Goal: Transaction & Acquisition: Purchase product/service

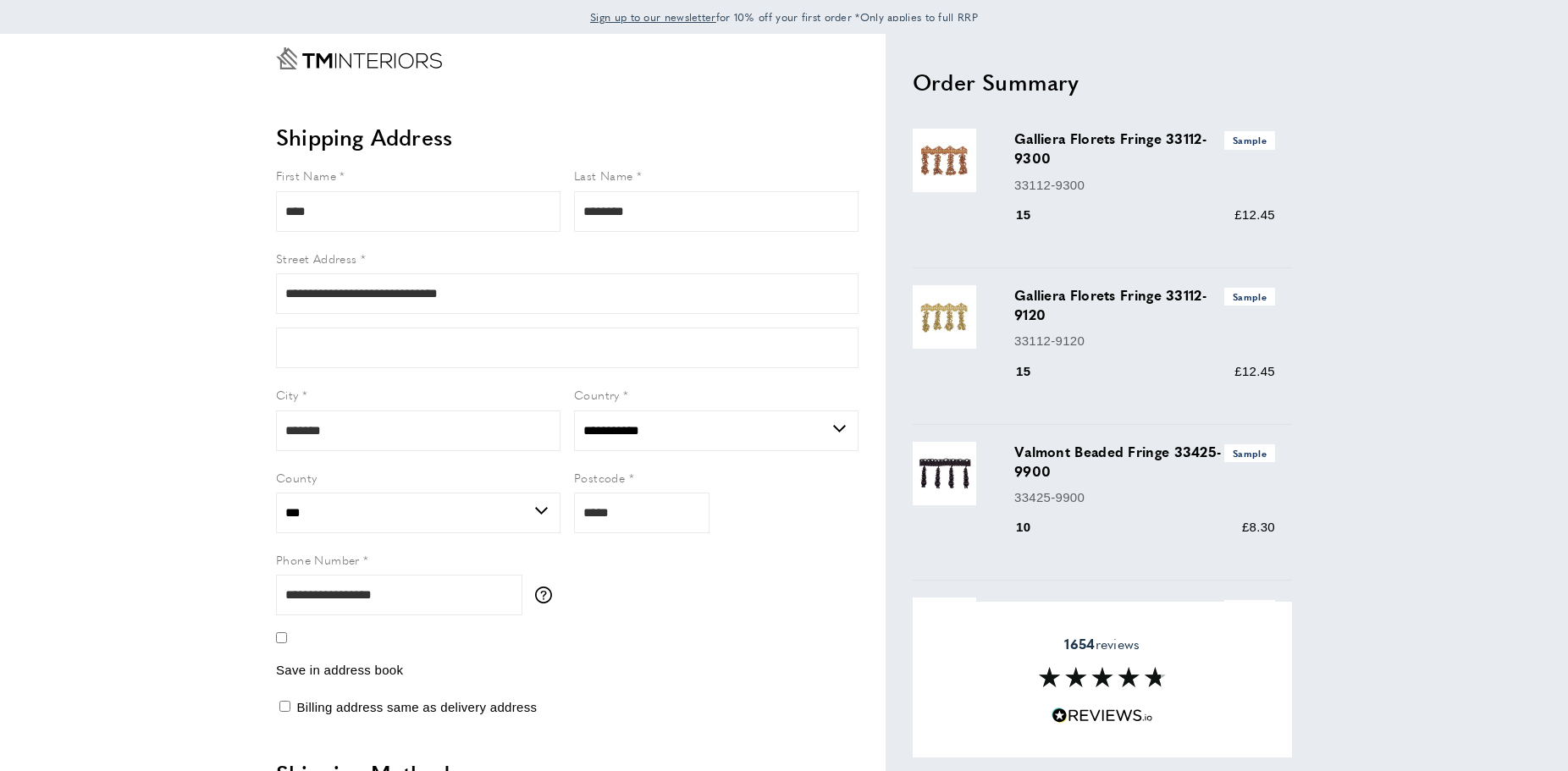
select select "**"
select select "***"
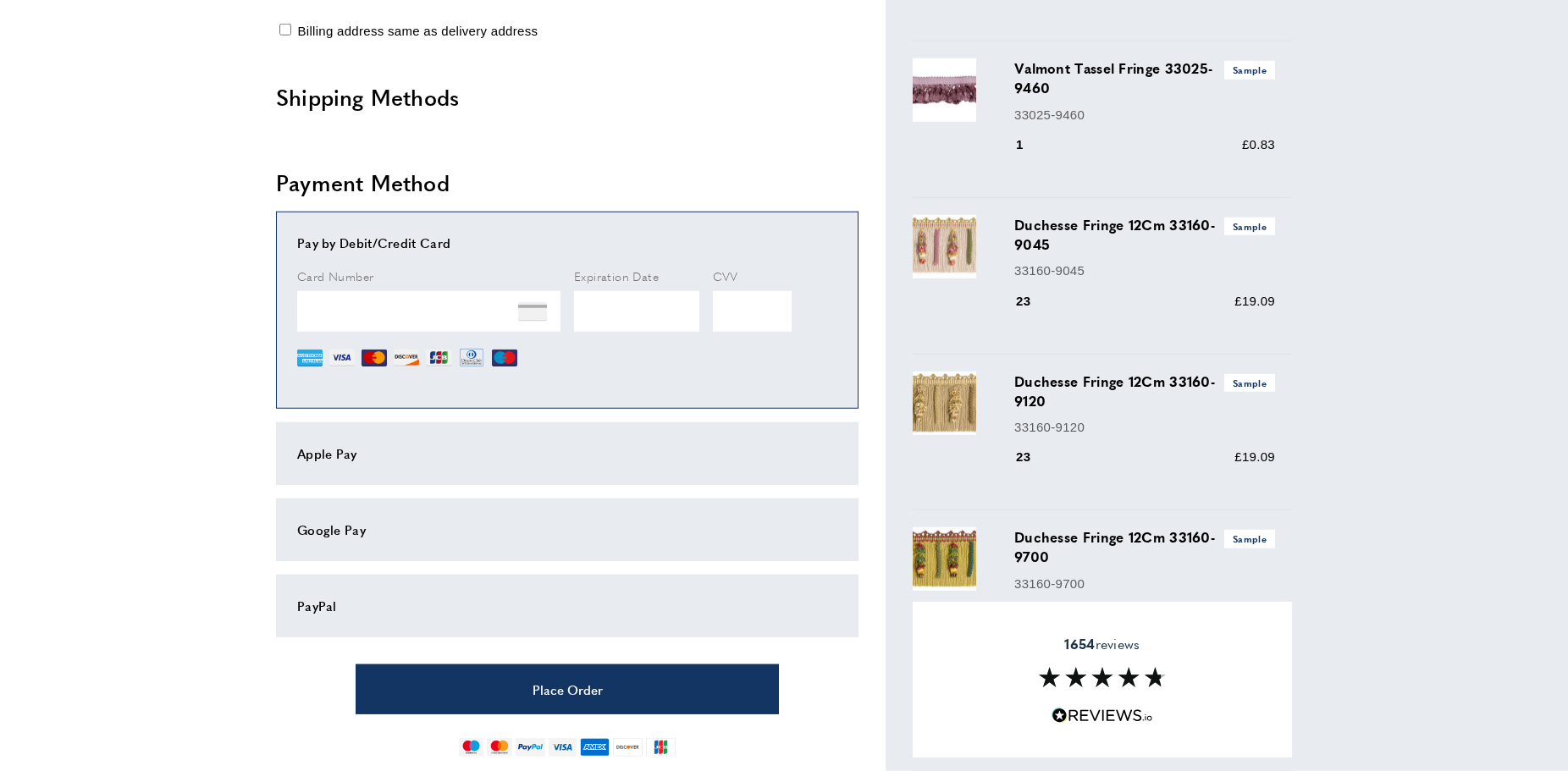
scroll to position [893, 0]
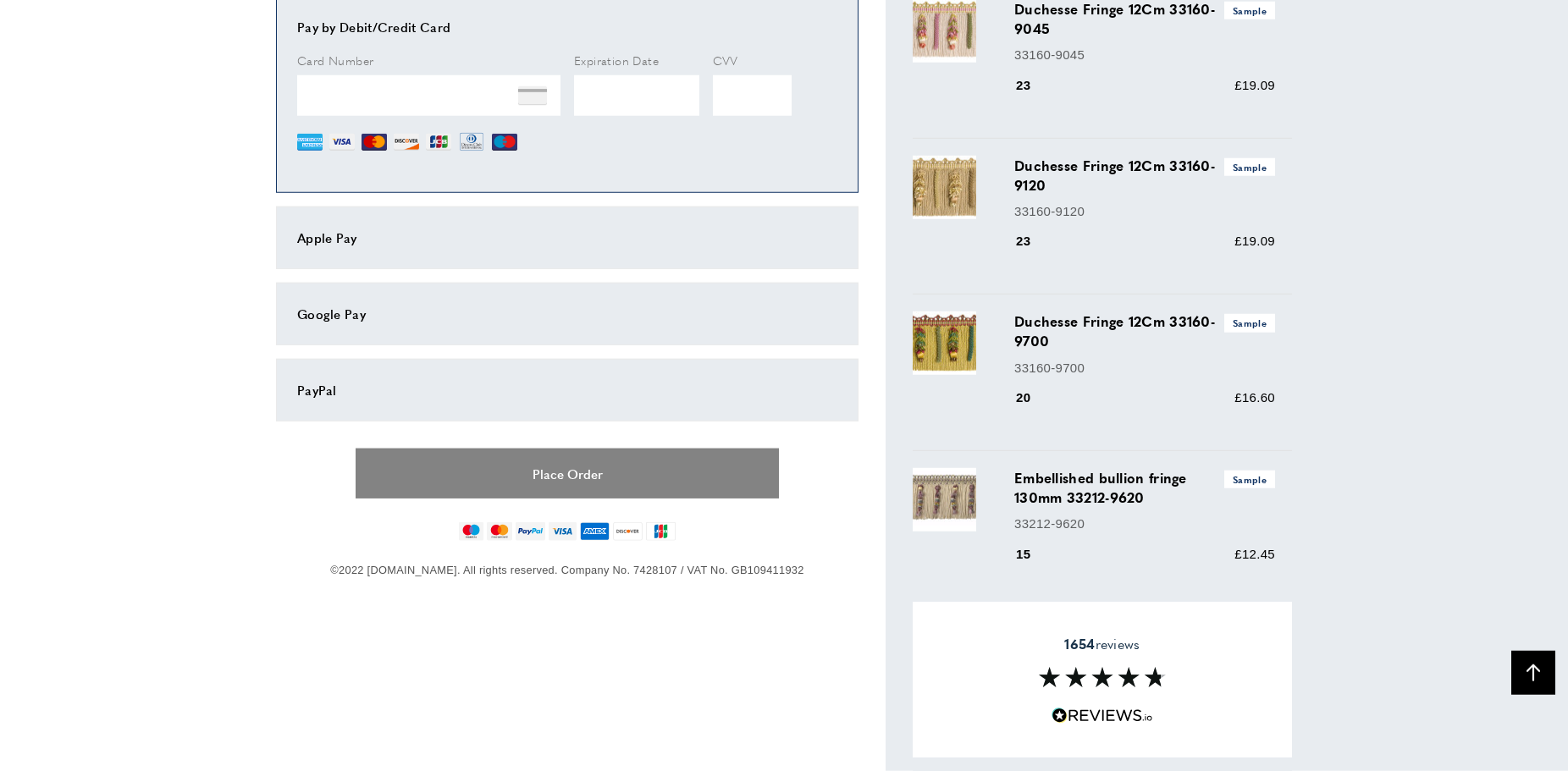
click at [572, 482] on button "Place Order" at bounding box center [567, 474] width 423 height 50
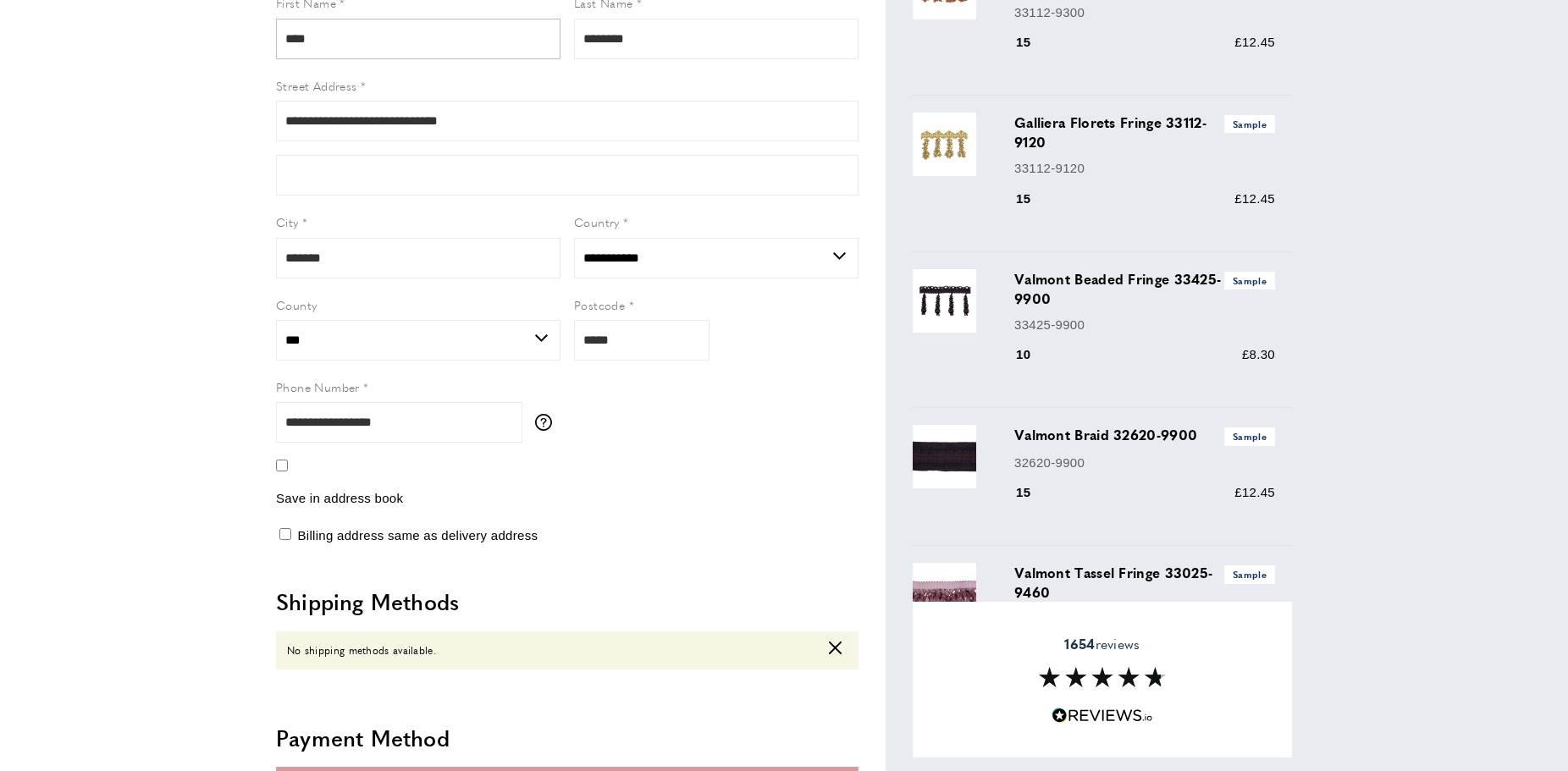
scroll to position [0, 0]
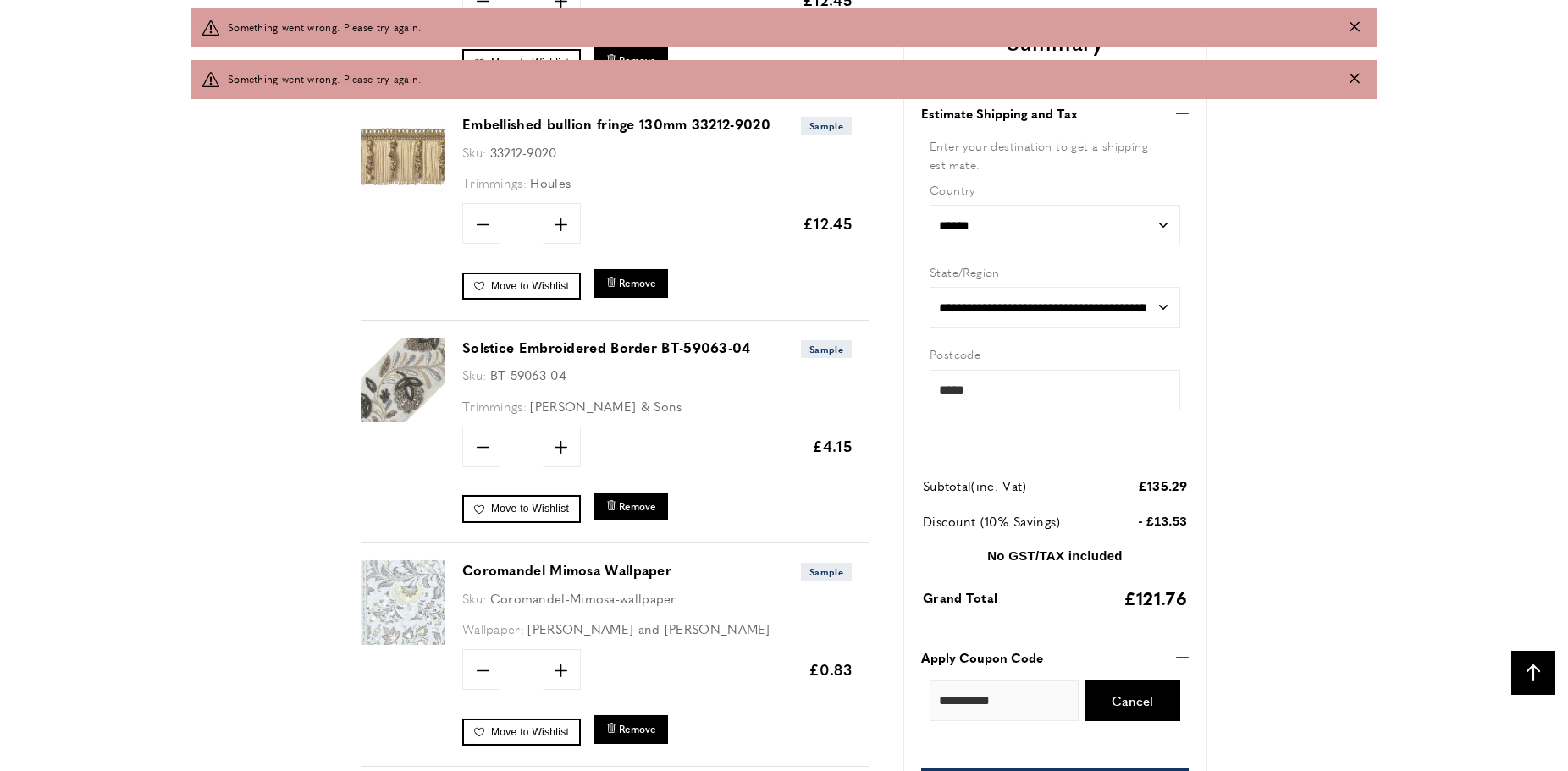
scroll to position [2245, 0]
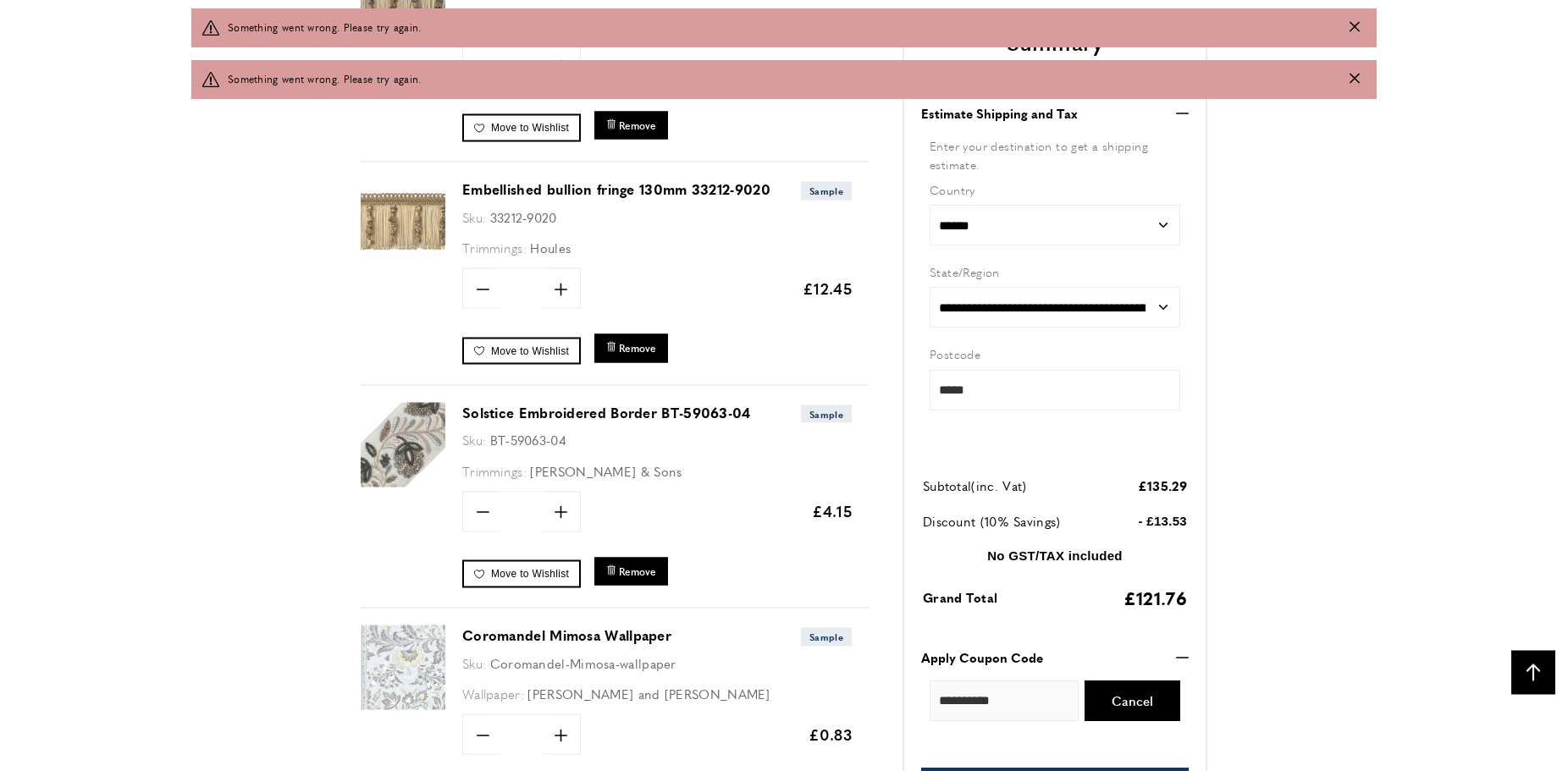
click at [1357, 32] on icon "Close message" at bounding box center [1355, 26] width 10 height 10
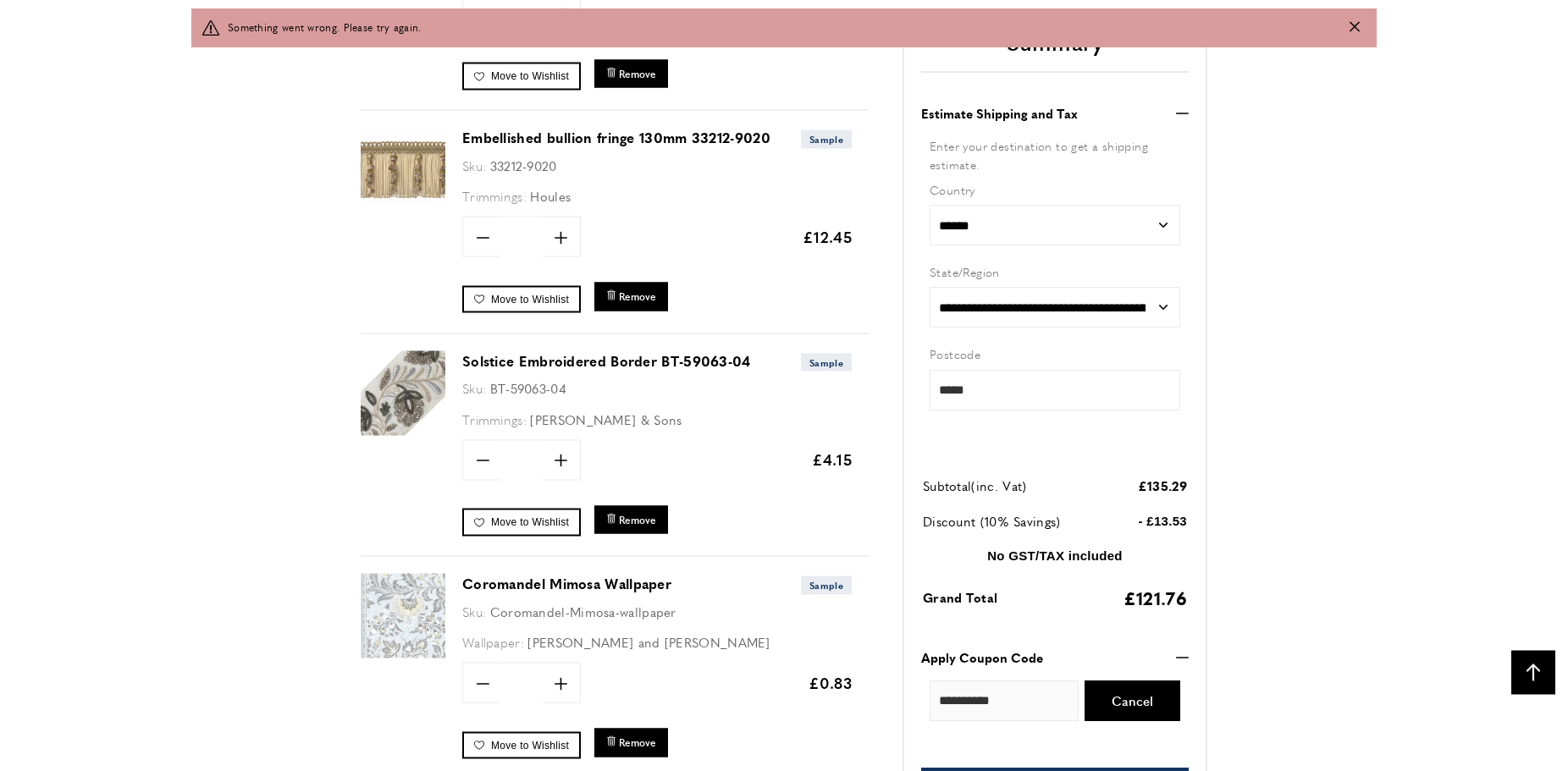
scroll to position [2194, 0]
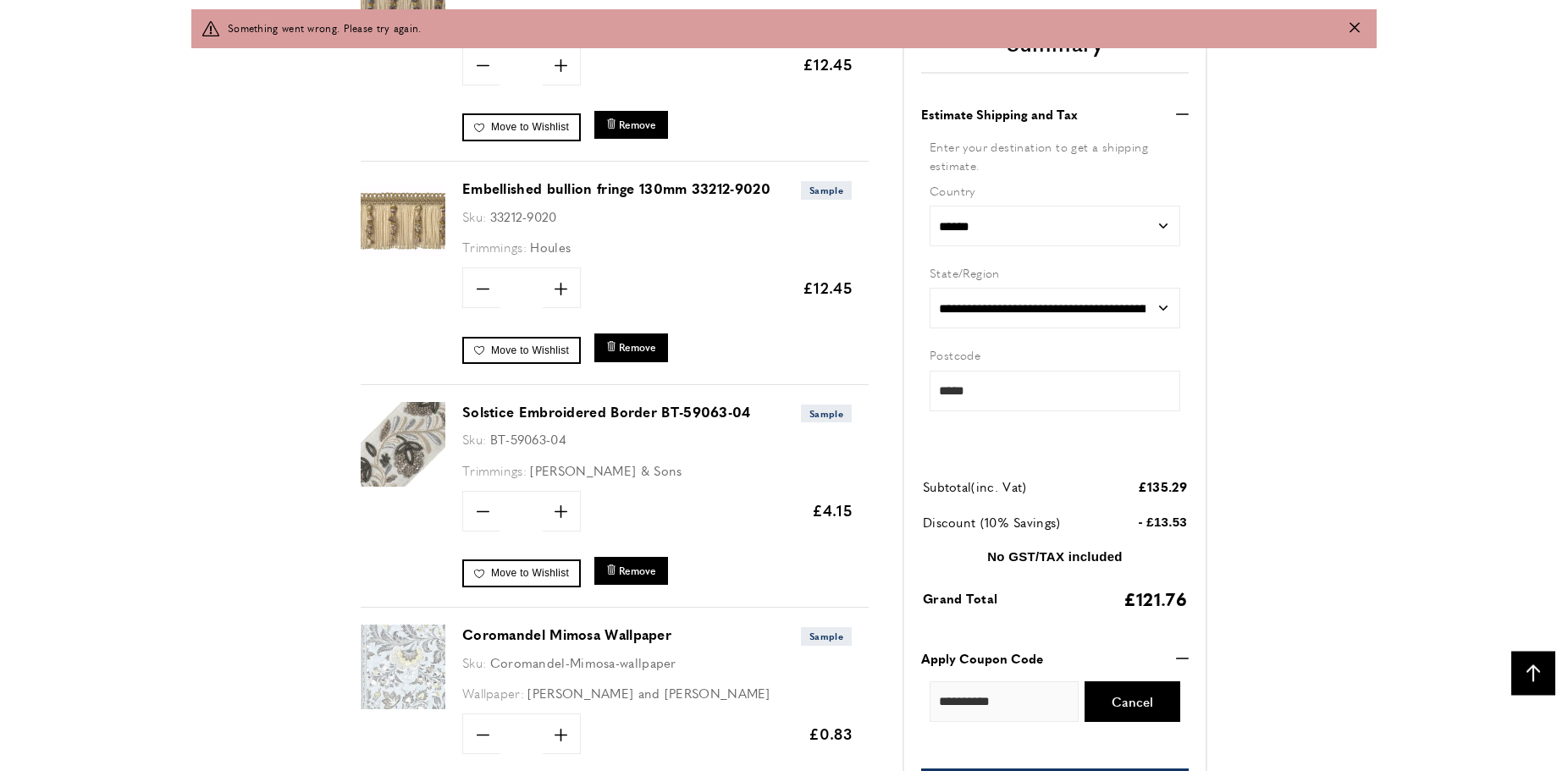
click at [1355, 24] on icon "Close message" at bounding box center [1355, 26] width 10 height 10
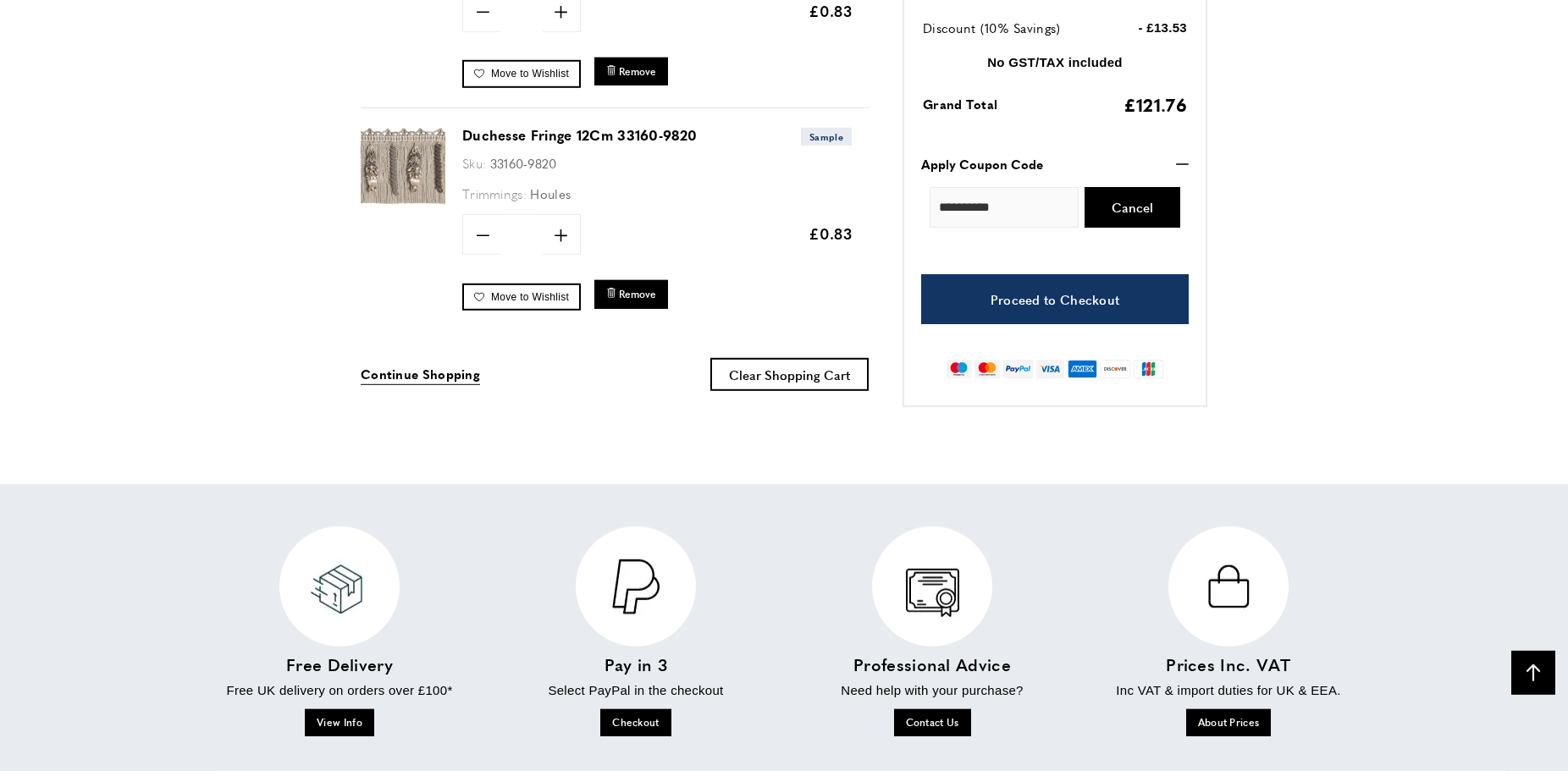
scroll to position [3797, 0]
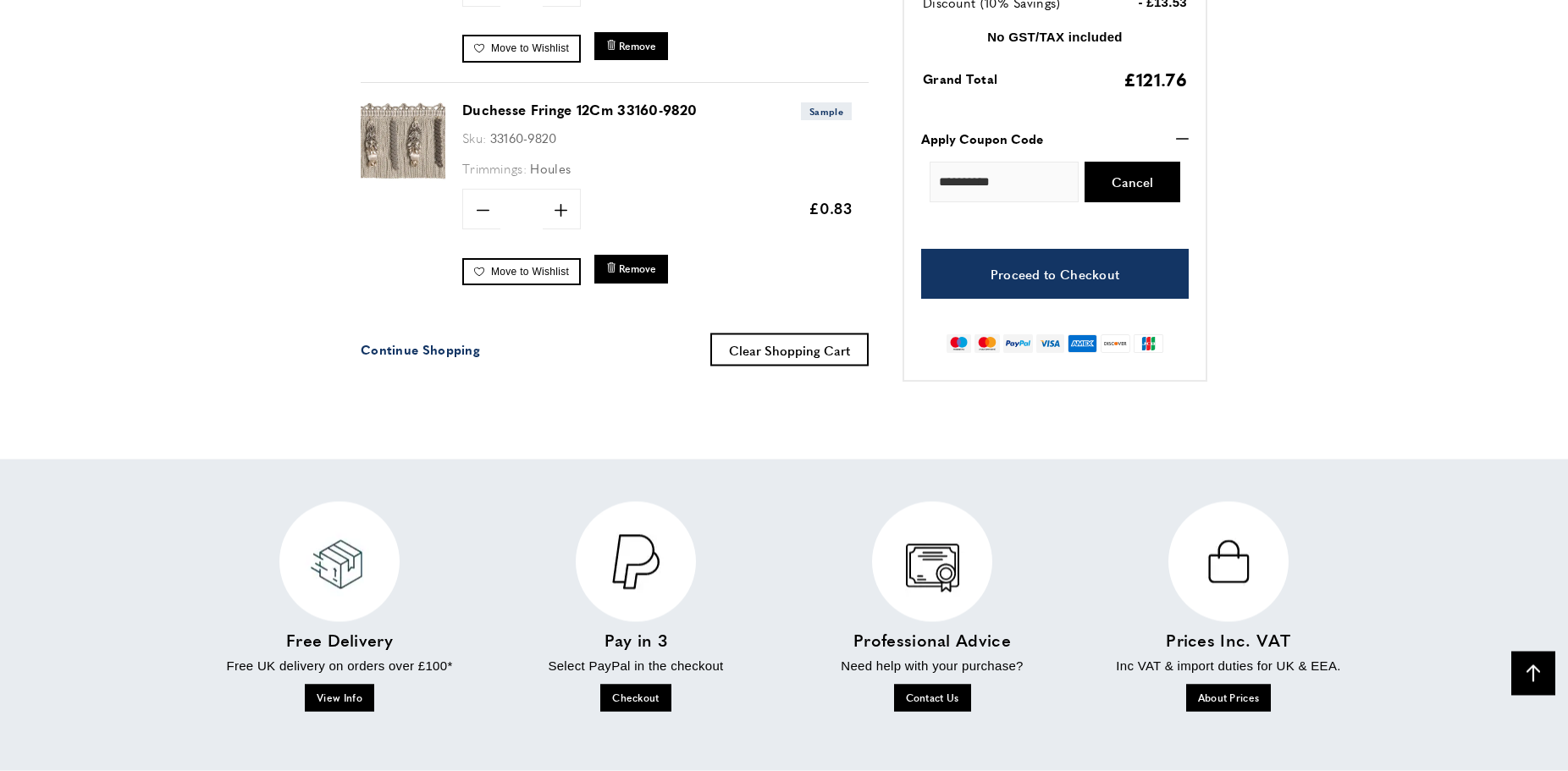
click at [405, 345] on span "Continue Shopping" at bounding box center [420, 348] width 120 height 18
